Goal: Information Seeking & Learning: Learn about a topic

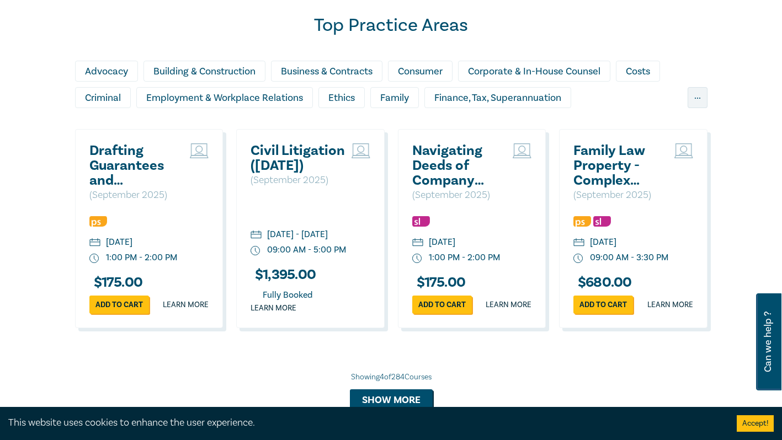
scroll to position [951, 0]
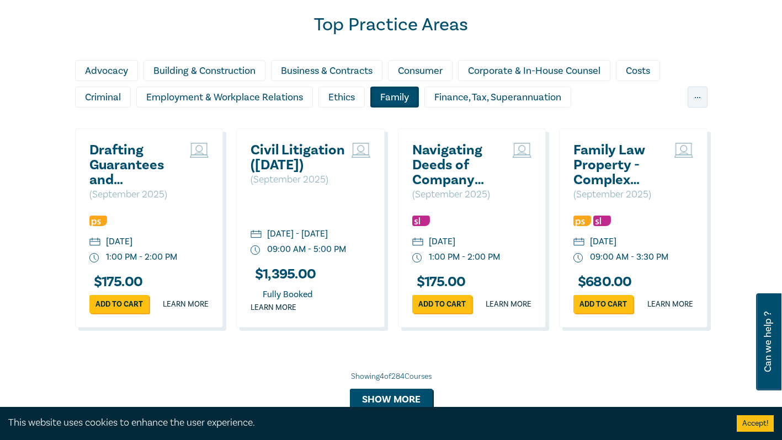
click at [400, 108] on div "Family" at bounding box center [394, 97] width 49 height 21
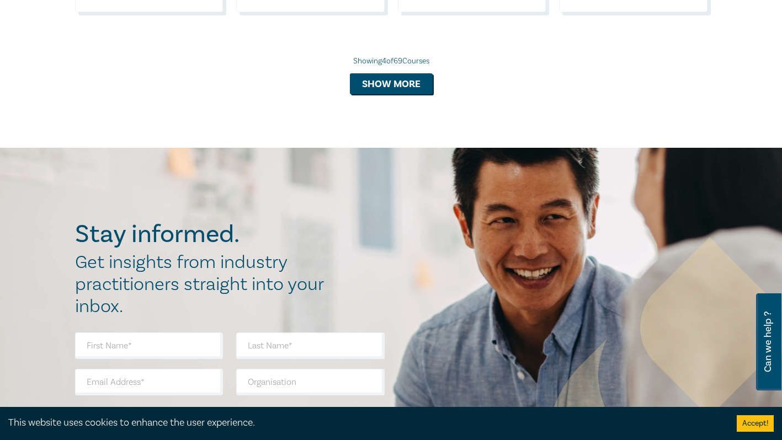
scroll to position [1266, 0]
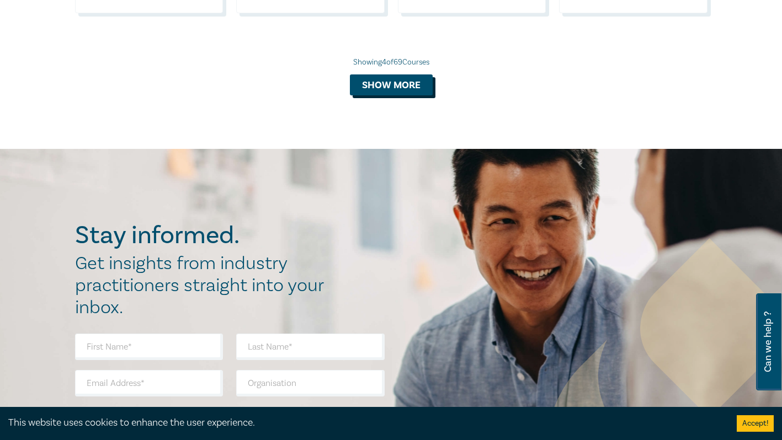
click at [377, 95] on button "Show more" at bounding box center [391, 84] width 83 height 21
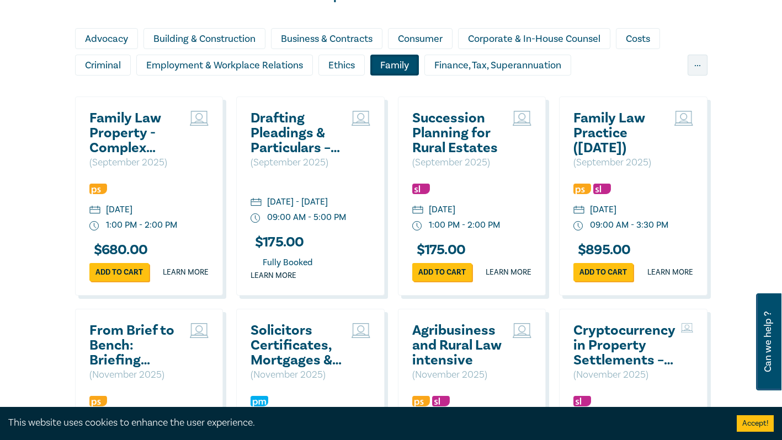
scroll to position [981, 0]
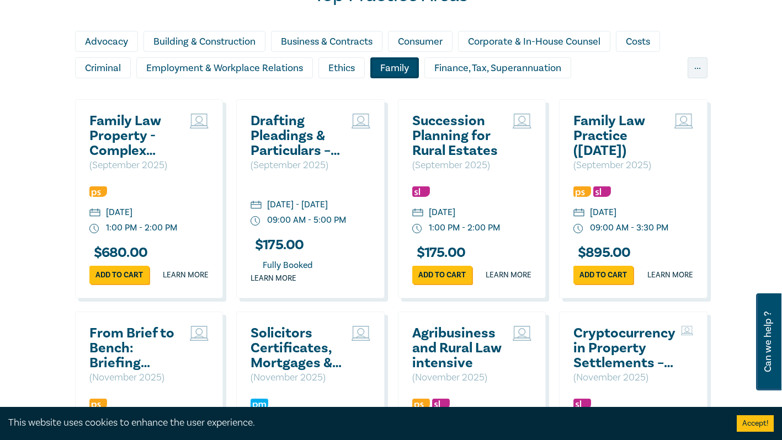
click at [103, 143] on h2 "Family Law Property - Complex Property Settlements ([DATE])" at bounding box center [136, 136] width 95 height 45
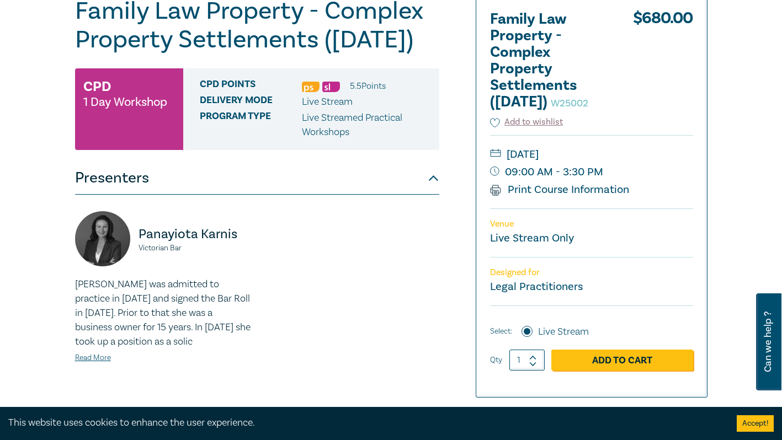
scroll to position [148, 0]
drag, startPoint x: 199, startPoint y: 44, endPoint x: 413, endPoint y: 62, distance: 214.2
click at [413, 54] on h1 "Family Law Property - Complex Property Settlements ([DATE]) W25002" at bounding box center [257, 24] width 364 height 57
drag, startPoint x: 413, startPoint y: 62, endPoint x: 293, endPoint y: 74, distance: 119.7
click at [293, 54] on h1 "Family Law Property - Complex Property Settlements ([DATE]) W25002" at bounding box center [257, 24] width 364 height 57
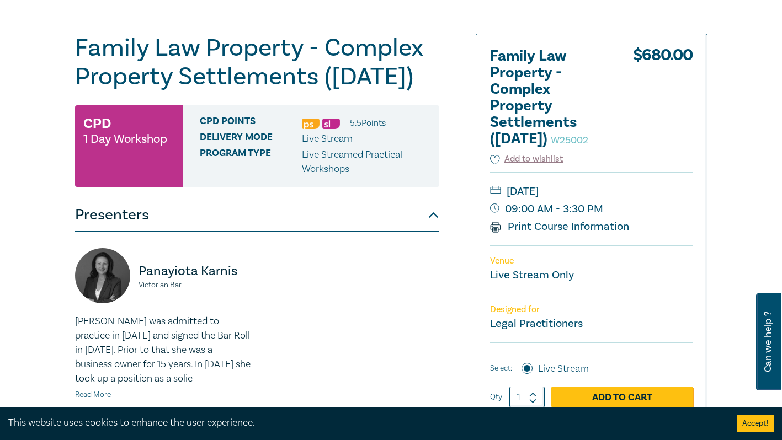
scroll to position [110, 0]
drag, startPoint x: 527, startPoint y: 218, endPoint x: 549, endPoint y: 215, distance: 22.2
click at [549, 215] on div "[DATE] 09:00 AM - 3:30 PM Print Course Information" at bounding box center [591, 209] width 203 height 73
drag, startPoint x: 549, startPoint y: 215, endPoint x: 533, endPoint y: 237, distance: 26.9
click at [533, 234] on link "Print Course Information" at bounding box center [560, 227] width 140 height 14
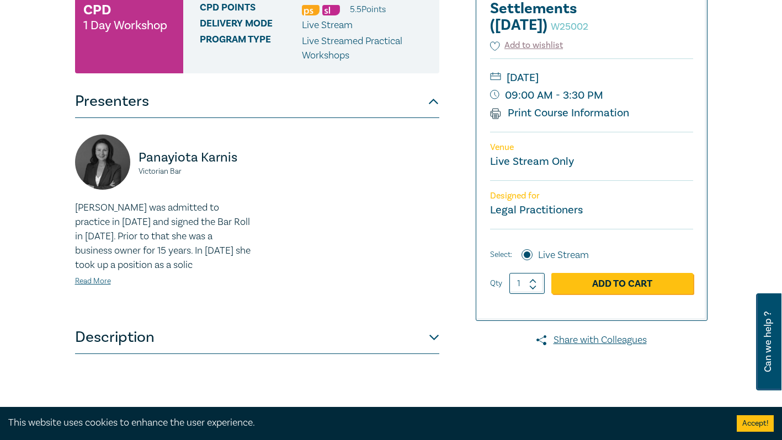
scroll to position [225, 0]
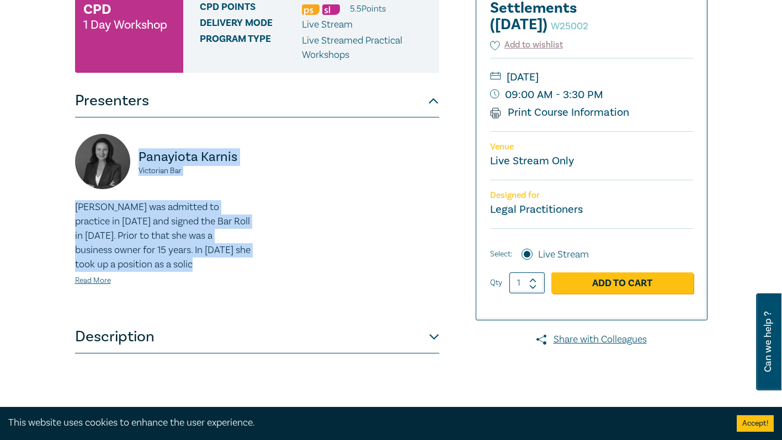
drag, startPoint x: 10, startPoint y: 188, endPoint x: 224, endPoint y: 293, distance: 237.8
click at [224, 293] on div "Family Law Property - Complex Property Settlements ([DATE]) W25002 CPD 1 Day Wo…" at bounding box center [391, 195] width 782 height 656
click at [185, 269] on p "[PERSON_NAME] was admitted to practice in [DATE] and signed the Bar Roll in [DA…" at bounding box center [162, 236] width 175 height 72
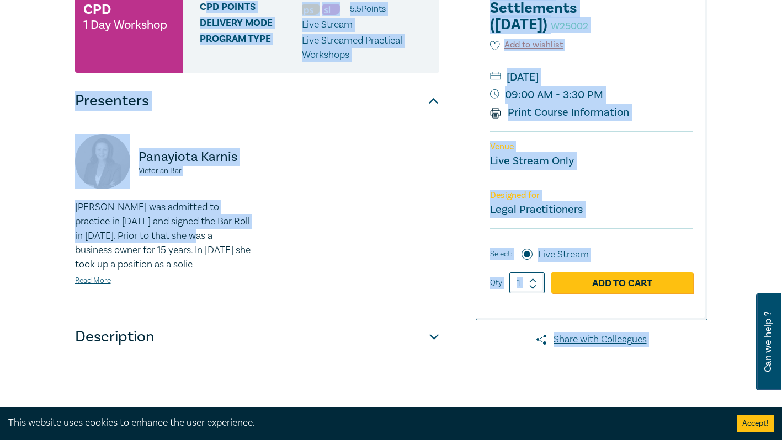
drag, startPoint x: 185, startPoint y: 269, endPoint x: 204, endPoint y: 14, distance: 255.0
click at [204, 14] on div "Family Law Property - Complex Property Settlements ([DATE]) W25002 CPD 1 Day Wo…" at bounding box center [257, 195] width 364 height 552
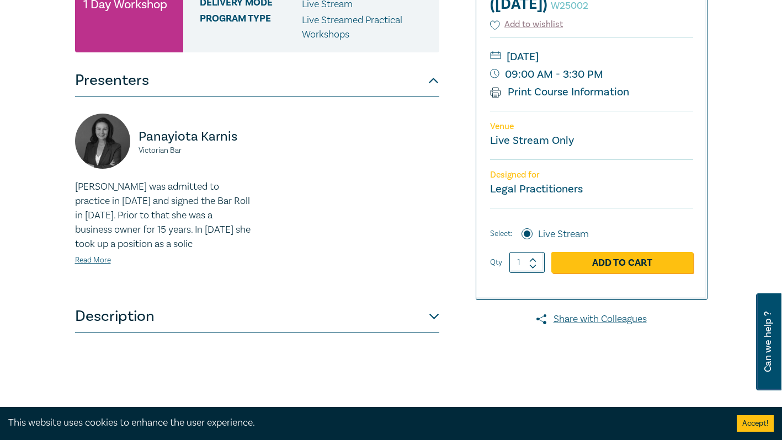
click at [206, 252] on p "[PERSON_NAME] was admitted to practice in [DATE] and signed the Bar Roll in [DA…" at bounding box center [162, 216] width 175 height 72
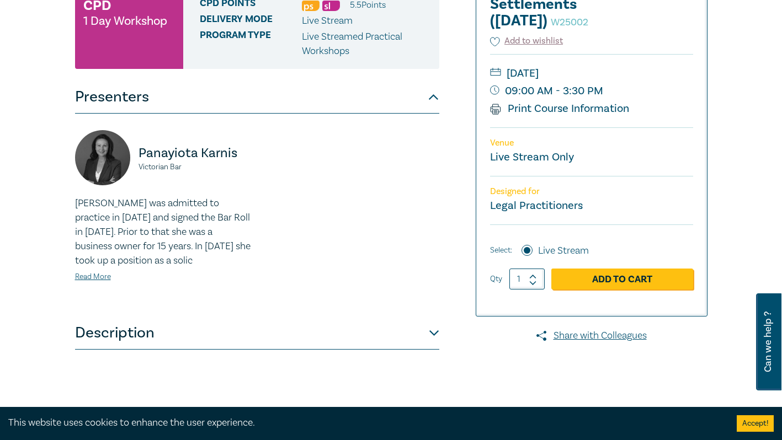
scroll to position [228, 0]
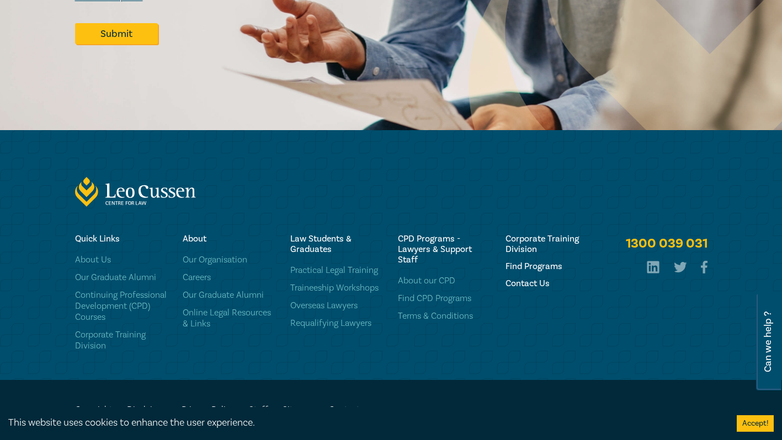
scroll to position [729, 0]
